Goal: Transaction & Acquisition: Purchase product/service

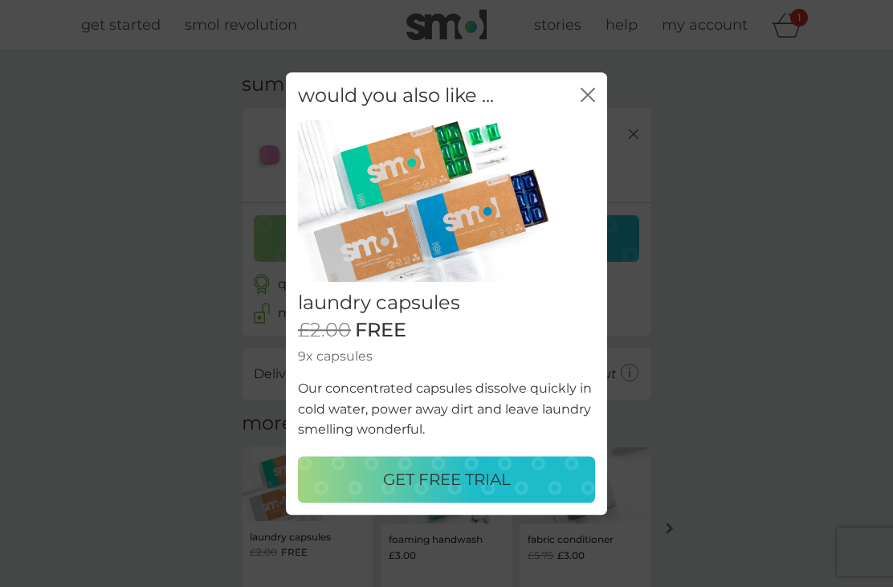
click at [591, 97] on icon "close" at bounding box center [587, 94] width 14 height 14
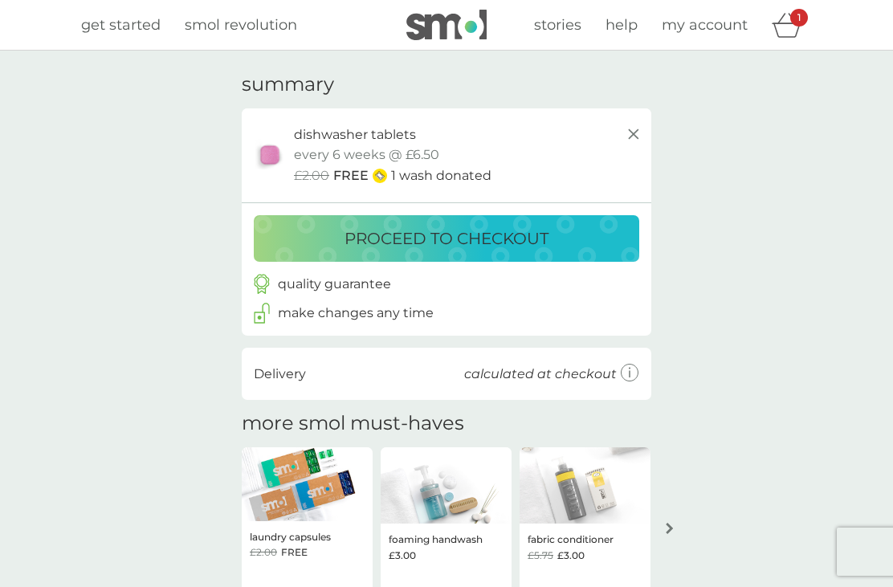
click at [485, 236] on p "proceed to checkout" at bounding box center [446, 239] width 204 height 26
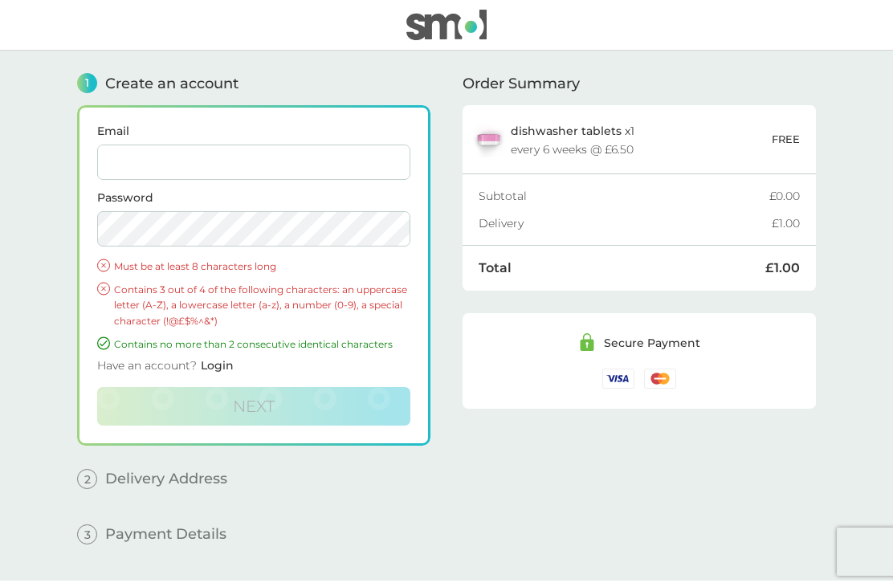
click at [139, 165] on input "Email" at bounding box center [253, 161] width 313 height 35
type input "[PERSON_NAME][EMAIL_ADDRESS][DOMAIN_NAME]"
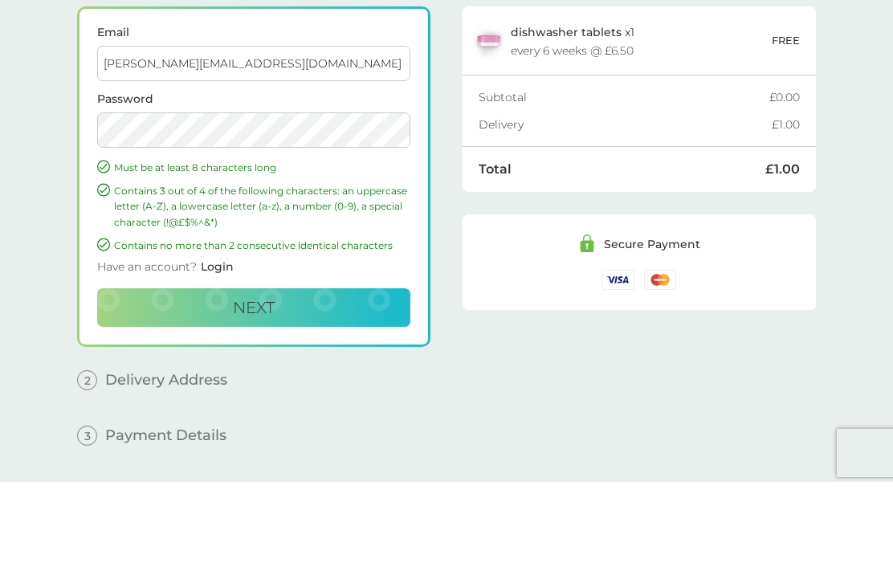
scroll to position [51, 0]
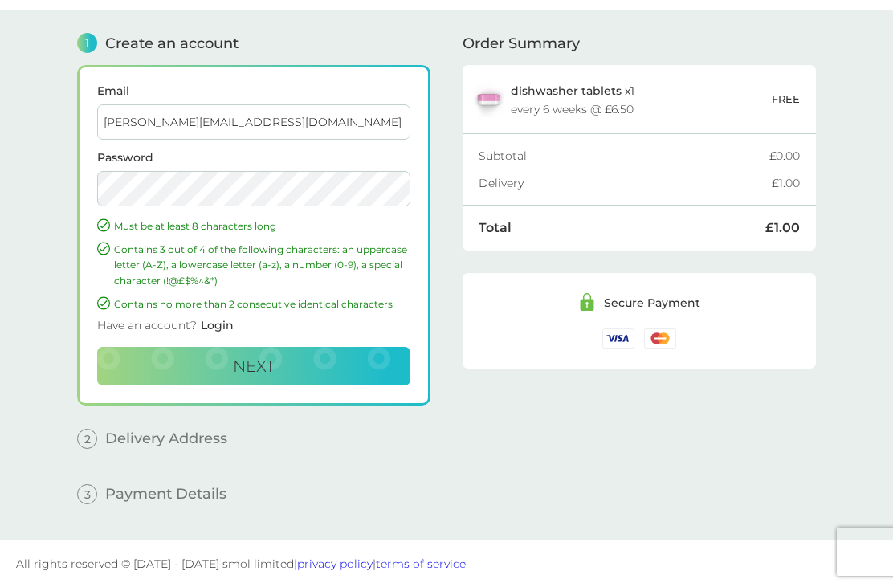
click at [266, 356] on span "Next" at bounding box center [254, 365] width 42 height 19
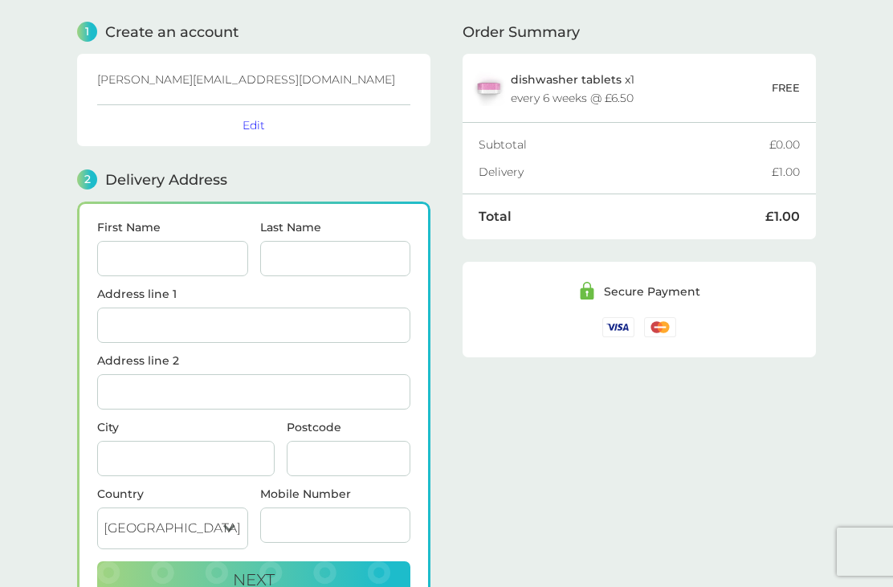
scroll to position [197, 0]
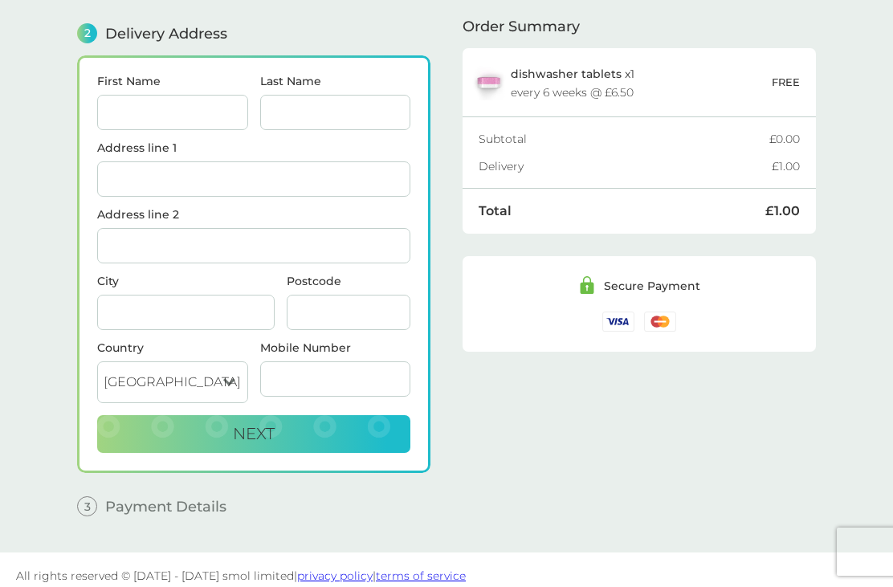
click at [169, 112] on input "First Name" at bounding box center [172, 112] width 151 height 35
type input "[PERSON_NAME]"
click at [332, 114] on input "Last Name" at bounding box center [335, 112] width 151 height 35
type input "Yardley"
click at [124, 189] on input "Address line 1" at bounding box center [253, 178] width 313 height 35
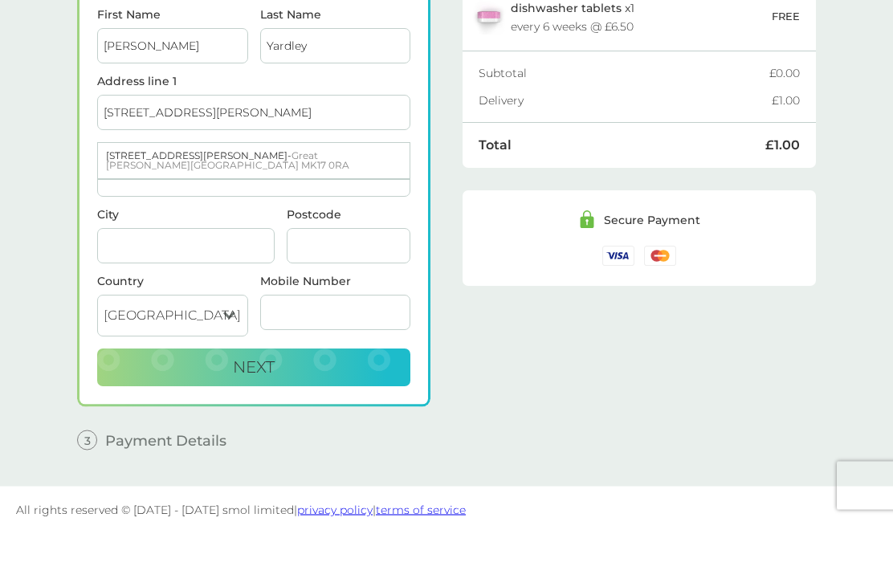
click at [261, 216] on span "Great [PERSON_NAME][GEOGRAPHIC_DATA] MK17 0RA" at bounding box center [227, 227] width 243 height 22
type input "[STREET_ADDRESS][PERSON_NAME]"
type input "[PERSON_NAME][GEOGRAPHIC_DATA]"
type input "MK17 0RA"
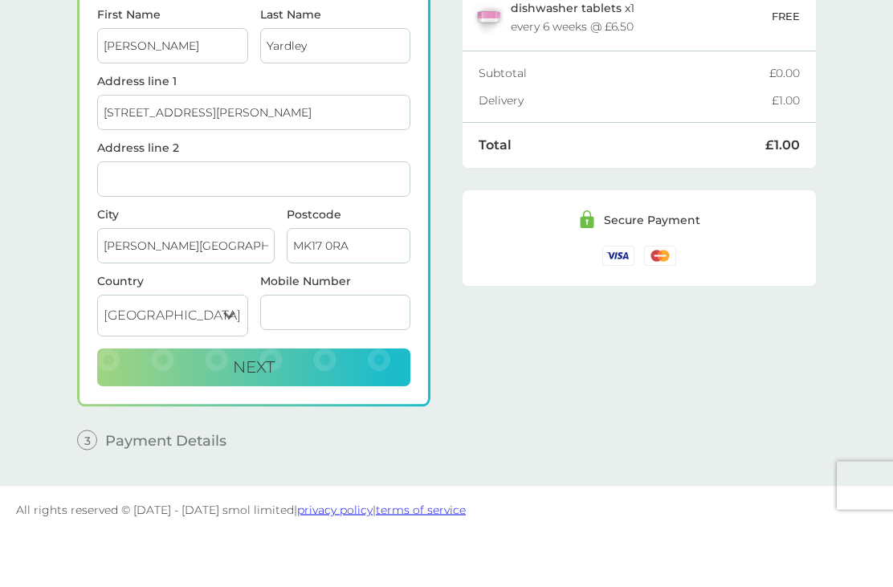
scroll to position [211, 0]
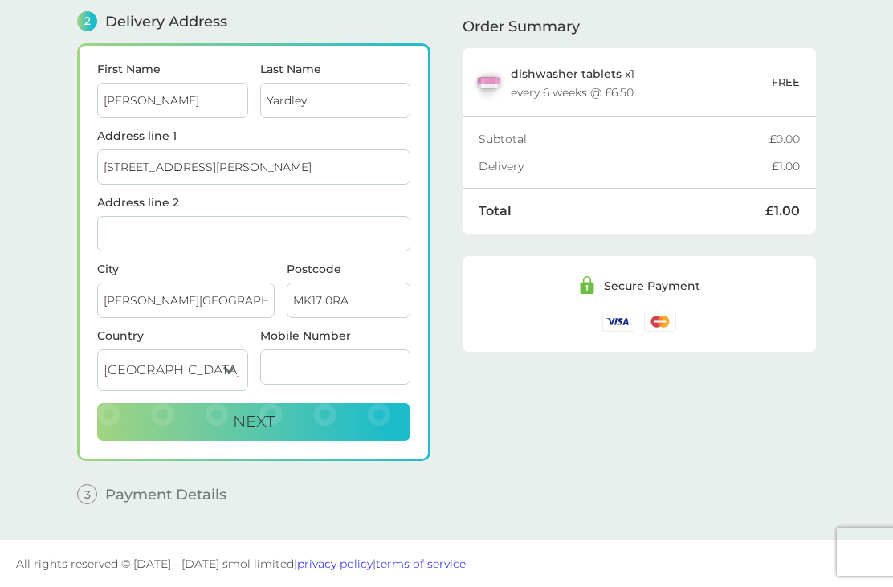
click at [344, 368] on input "Mobile Number" at bounding box center [335, 366] width 151 height 35
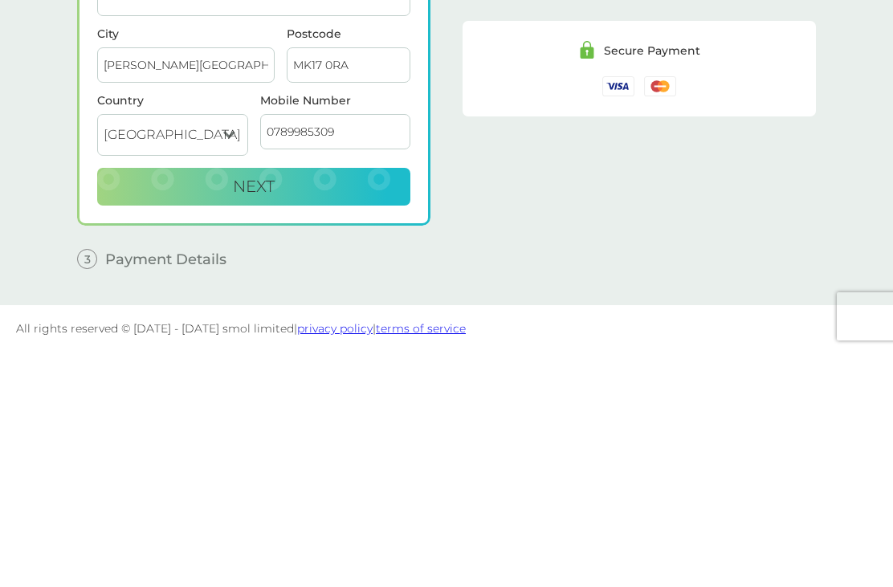
type input "07899853090"
click at [284, 403] on button "Next" at bounding box center [253, 422] width 313 height 39
checkbox input "true"
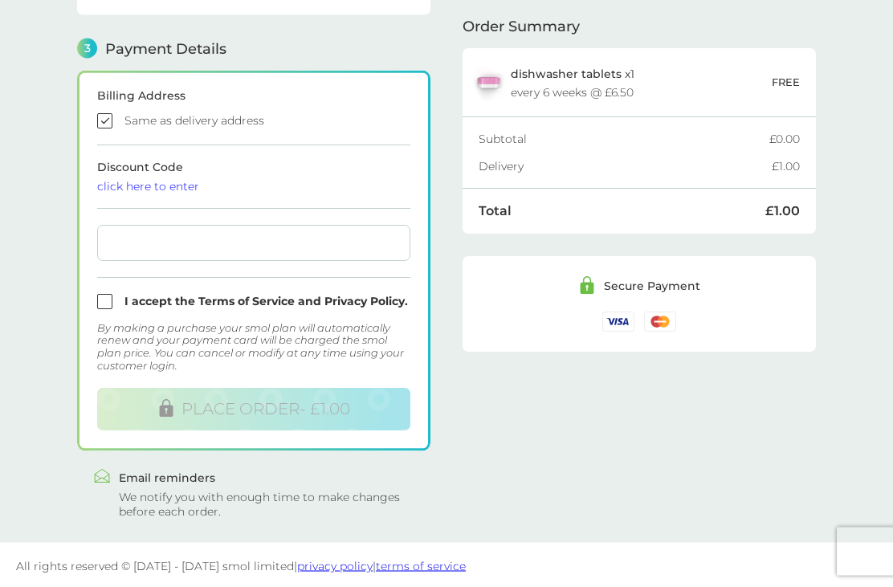
scroll to position [429, 0]
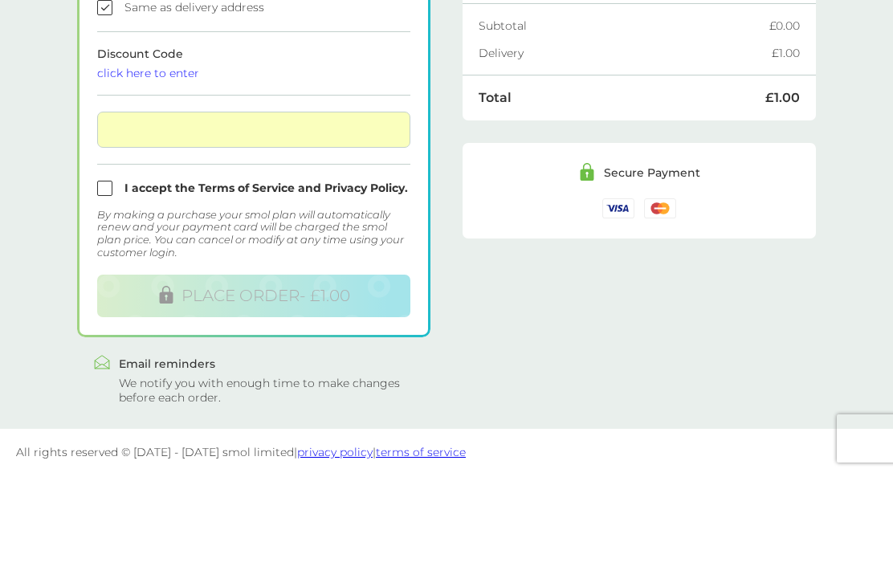
click at [100, 294] on input "checkbox" at bounding box center [253, 301] width 313 height 15
checkbox input "true"
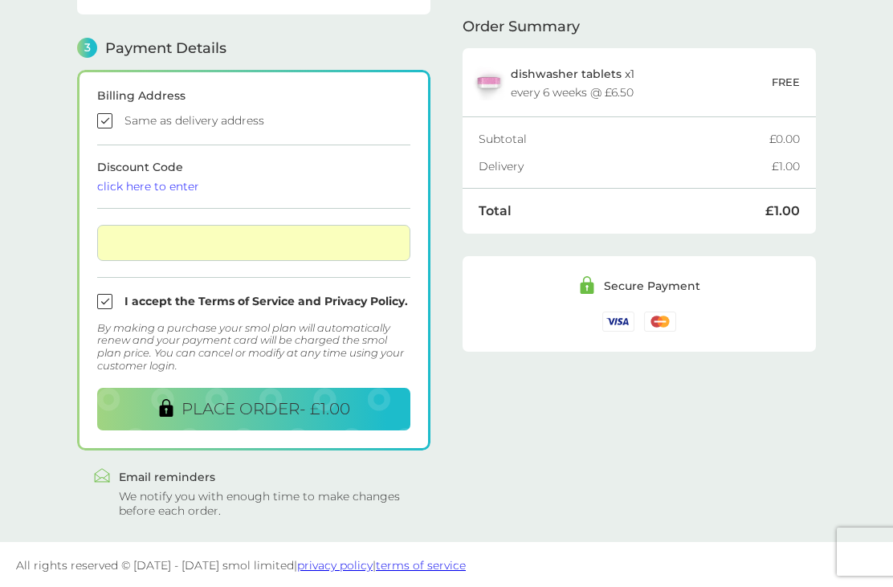
click at [261, 409] on span "PLACE ORDER - £1.00" at bounding box center [265, 408] width 169 height 19
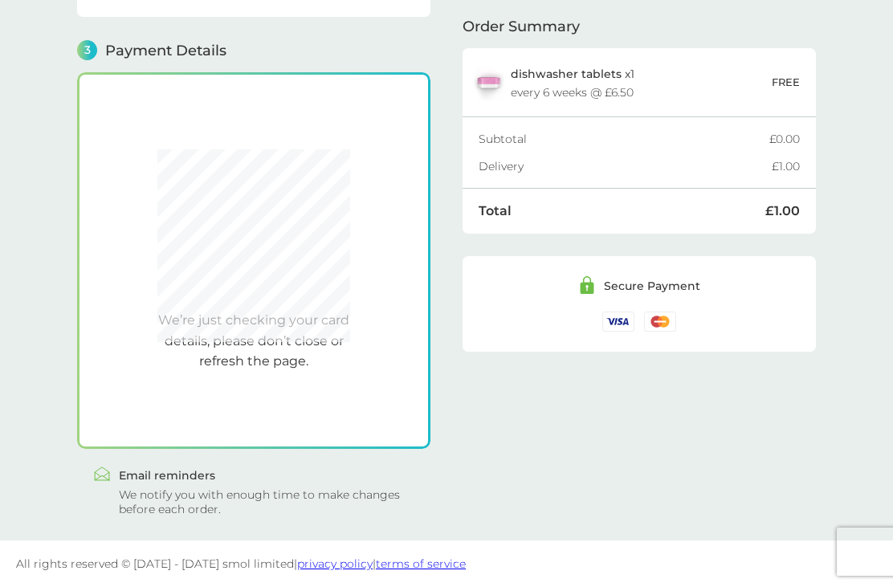
scroll to position [426, 0]
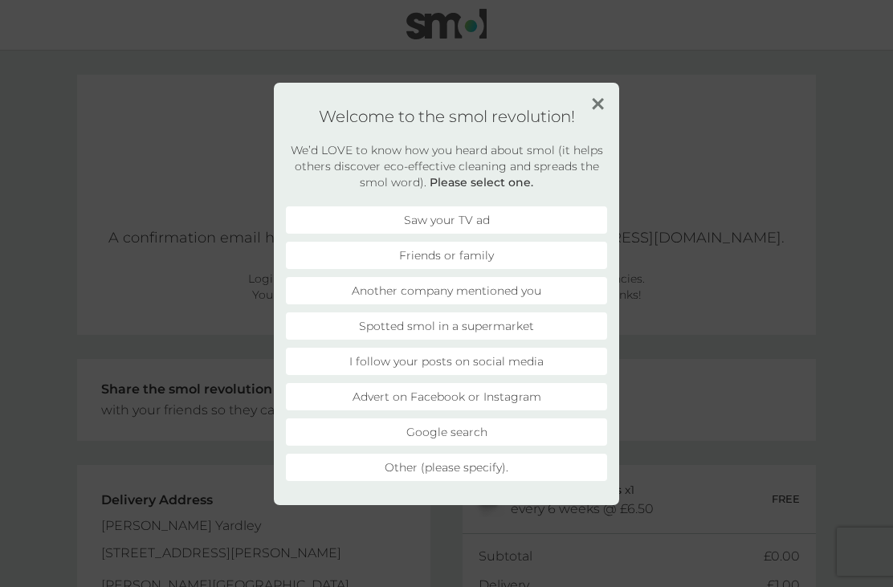
click at [538, 290] on li "Another company mentioned you" at bounding box center [446, 290] width 321 height 27
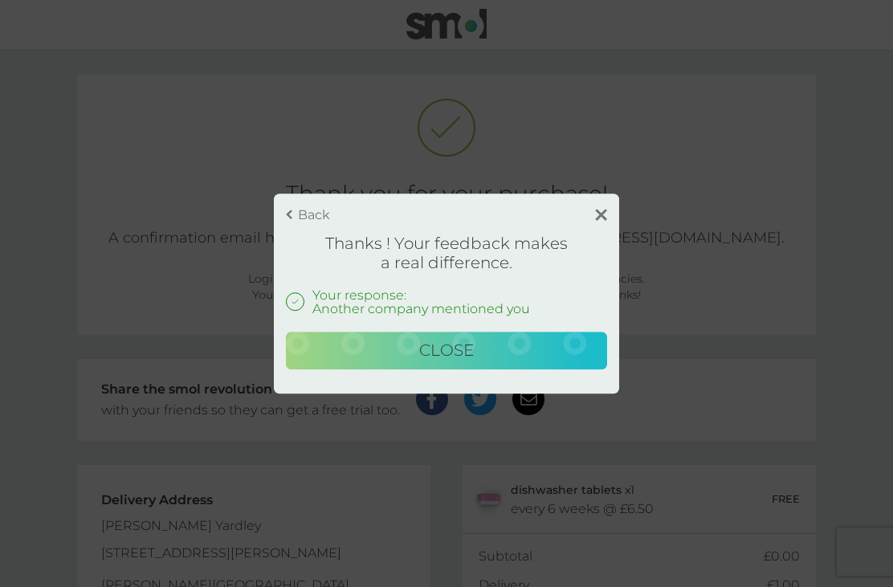
click at [473, 350] on span "Close" at bounding box center [446, 349] width 55 height 19
